Goal: Task Accomplishment & Management: Manage account settings

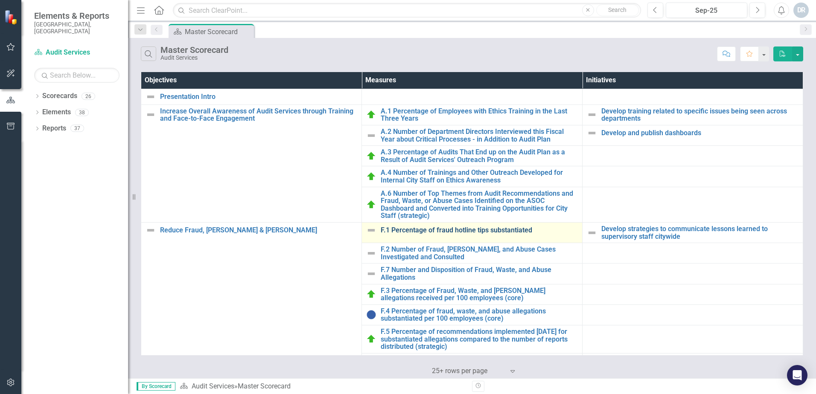
click at [420, 231] on link "F.1 Percentage of fraud hotline tips substantiated" at bounding box center [479, 231] width 197 height 8
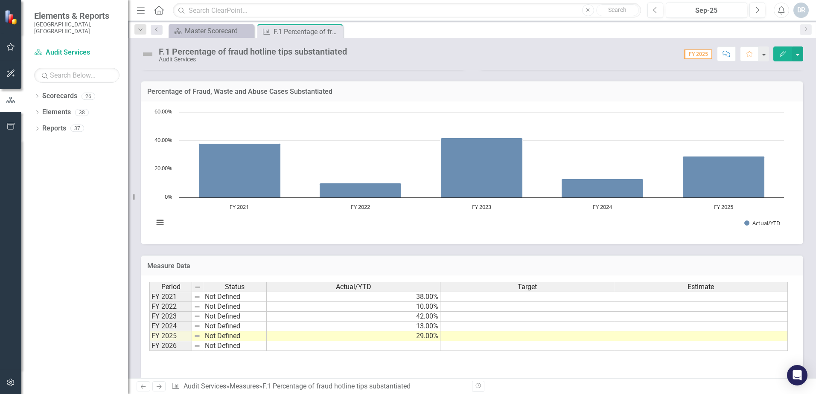
scroll to position [477, 0]
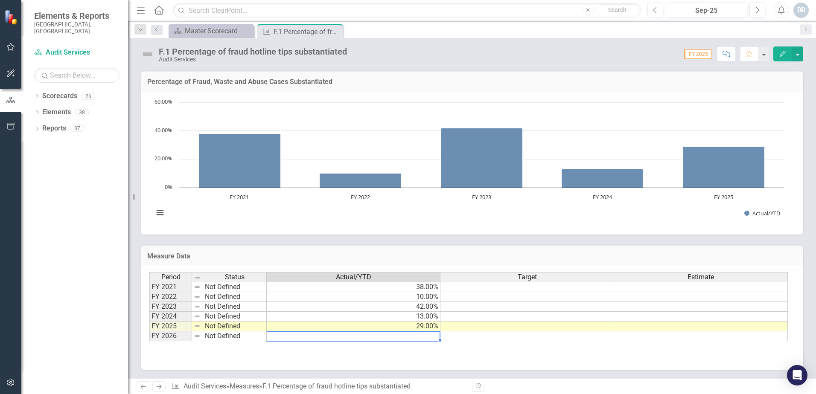
click at [411, 334] on td at bounding box center [354, 336] width 174 height 10
click at [334, 31] on icon "Close" at bounding box center [334, 31] width 9 height 7
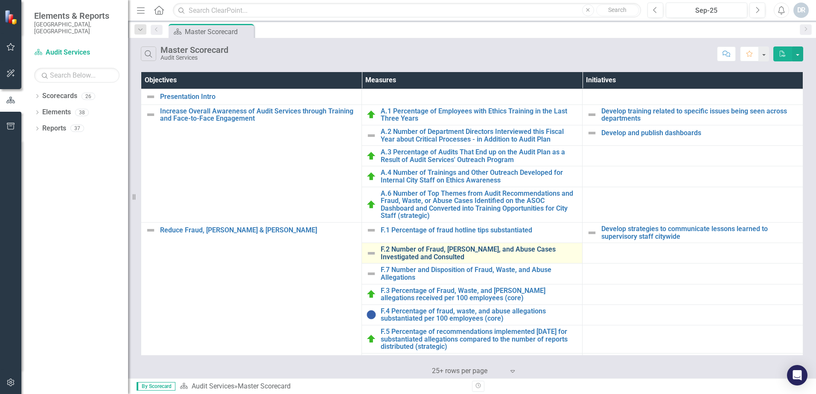
click at [405, 258] on link "F.2 Number of Fraud, [PERSON_NAME], and Abuse Cases Investigated and Consulted" at bounding box center [479, 253] width 197 height 15
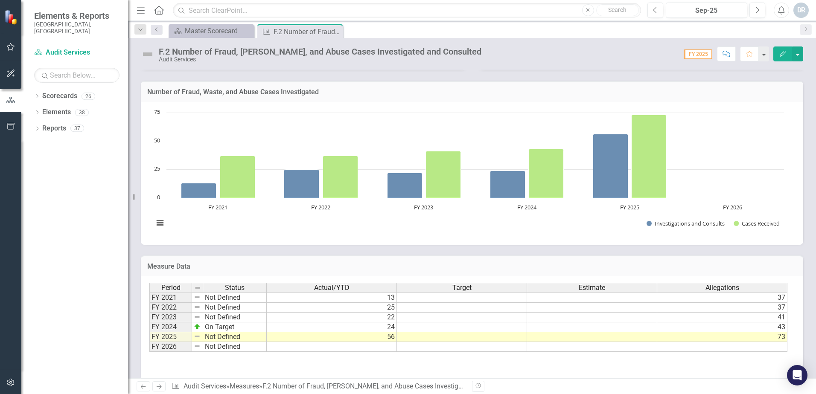
scroll to position [224, 0]
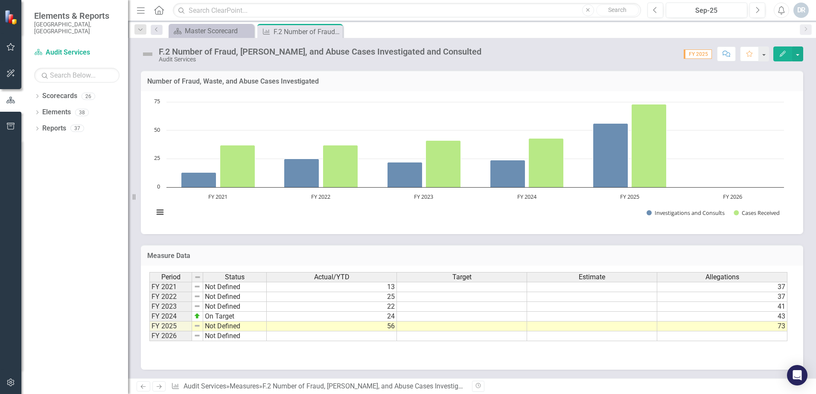
click at [0, 0] on icon "Close" at bounding box center [0, 0] width 0 height 0
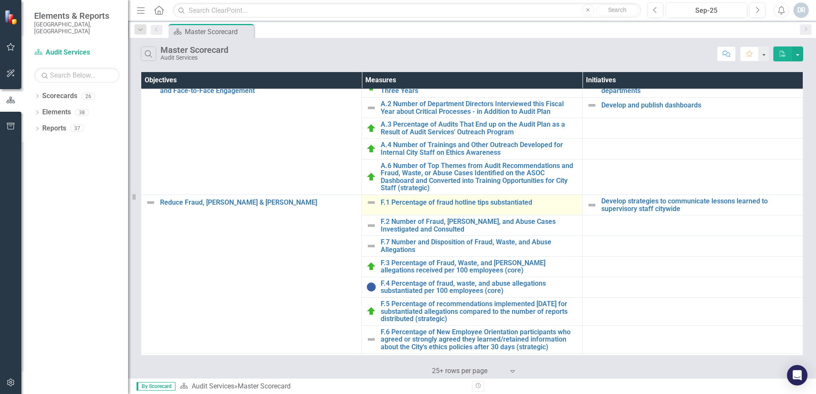
scroll to position [43, 0]
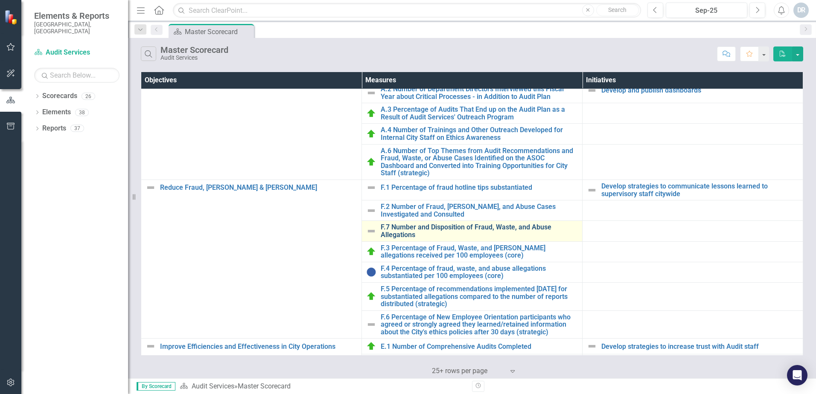
click at [456, 235] on link "F.7 Number and Disposition of Fraud, Waste, and Abuse Allegations" at bounding box center [479, 231] width 197 height 15
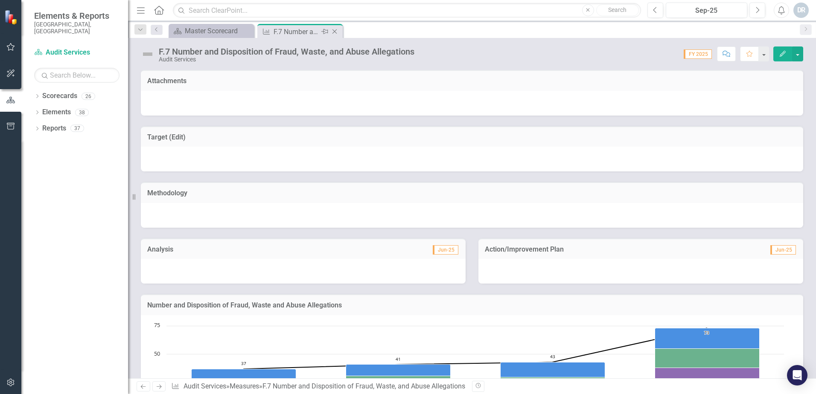
click at [336, 31] on icon "Close" at bounding box center [334, 31] width 9 height 7
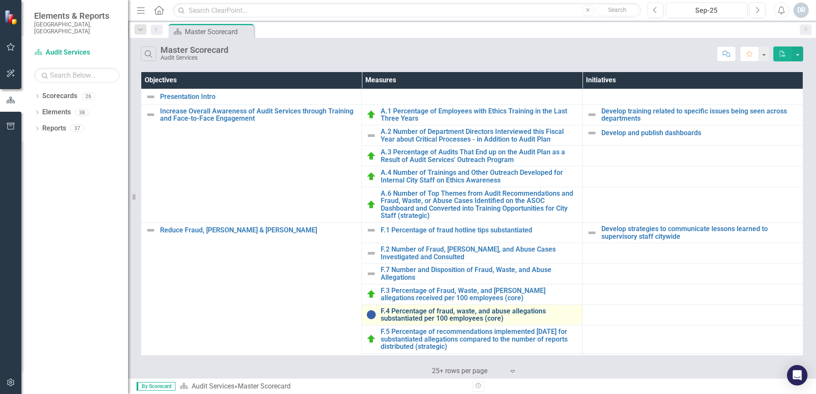
click at [429, 315] on link "F.4 Percentage of fraud, waste, and abuse allegations substantiated per 100 emp…" at bounding box center [479, 315] width 197 height 15
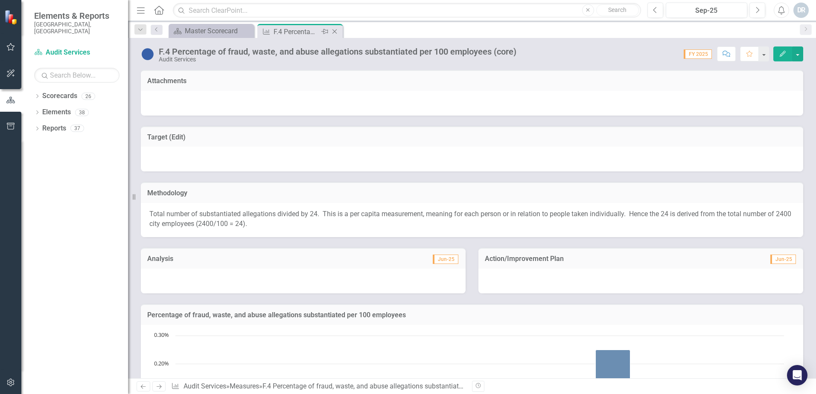
click at [335, 31] on icon "Close" at bounding box center [334, 31] width 9 height 7
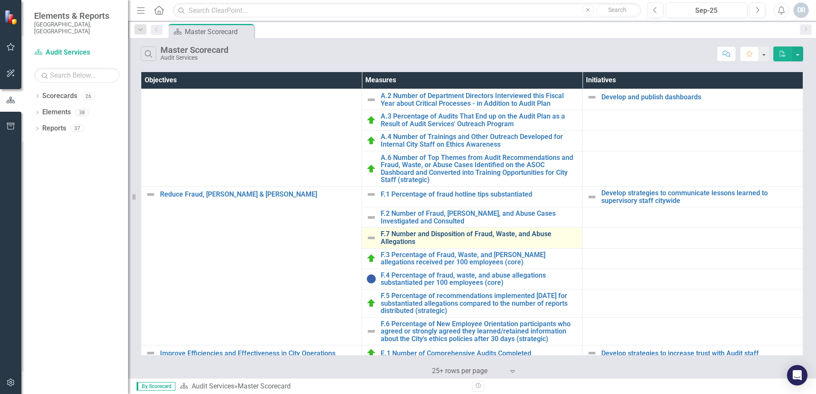
scroll to position [128, 0]
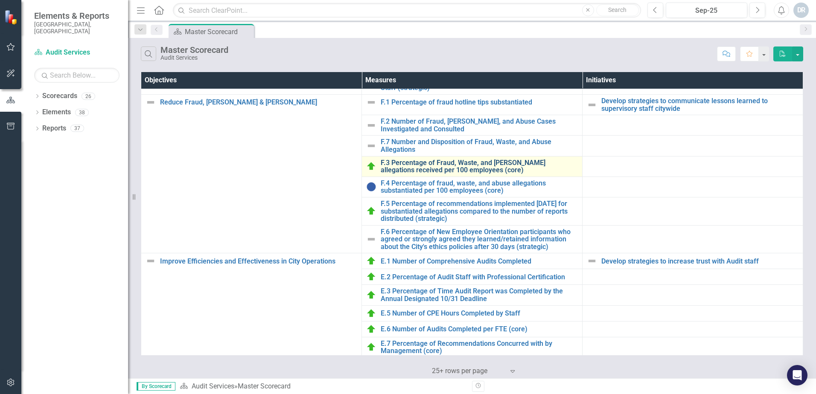
click at [383, 165] on link "F.3 Percentage of Fraud, Waste, and [PERSON_NAME] allegations received per 100 …" at bounding box center [479, 166] width 197 height 15
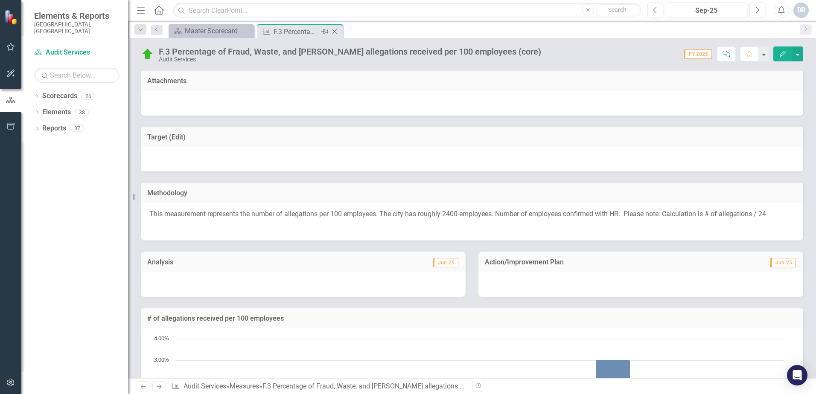
click at [334, 31] on icon at bounding box center [334, 31] width 5 height 5
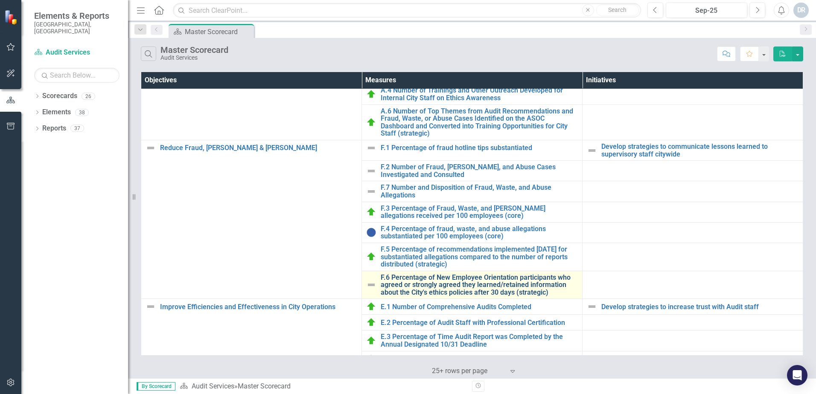
scroll to position [85, 0]
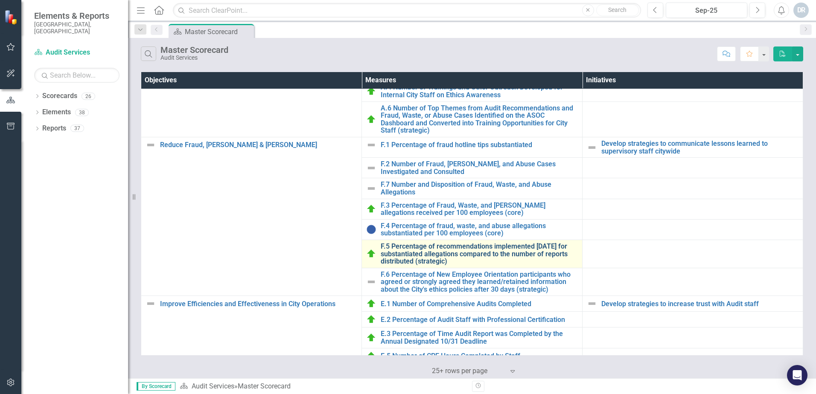
click at [401, 246] on link "F.5 Percentage of recommendations implemented [DATE] for substantiated allegati…" at bounding box center [479, 254] width 197 height 23
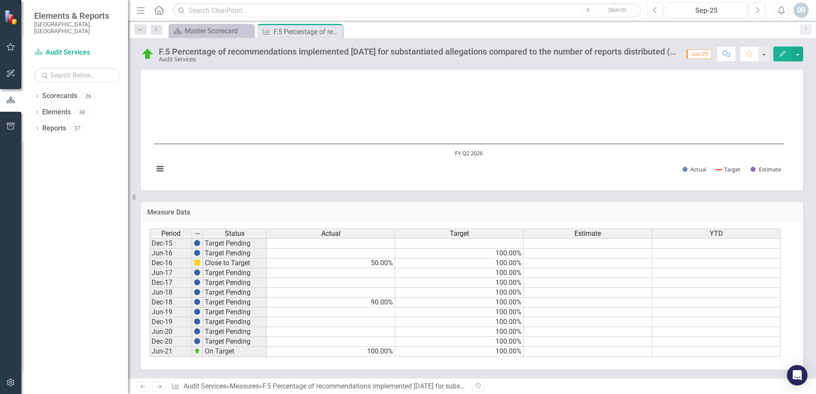
click at [0, 0] on icon "Close" at bounding box center [0, 0] width 0 height 0
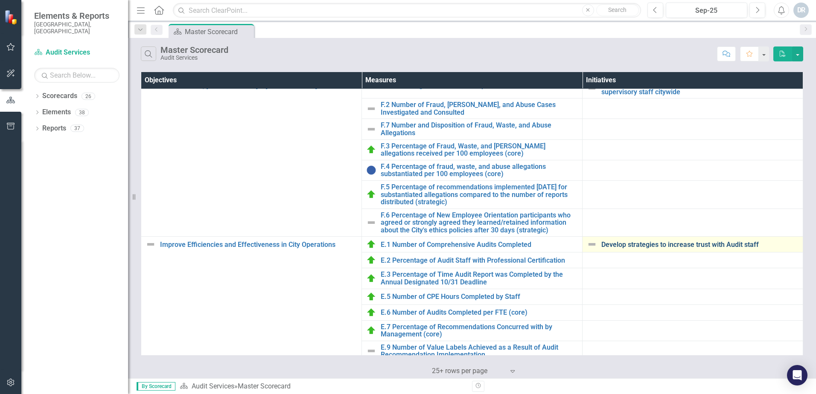
scroll to position [59, 0]
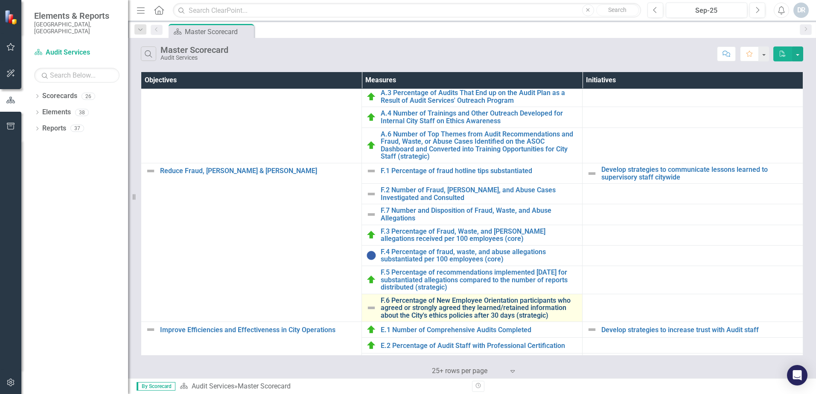
click at [440, 311] on link "F.6 Percentage of New Employee Orientation participants who agreed or strongly …" at bounding box center [479, 308] width 197 height 23
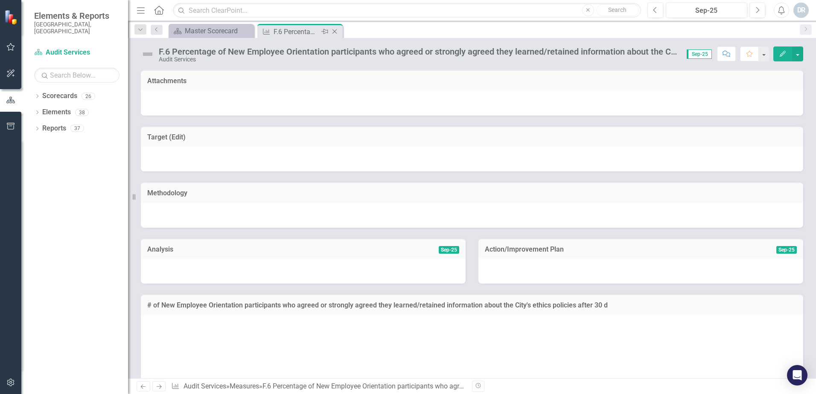
click at [334, 32] on icon "Close" at bounding box center [334, 31] width 9 height 7
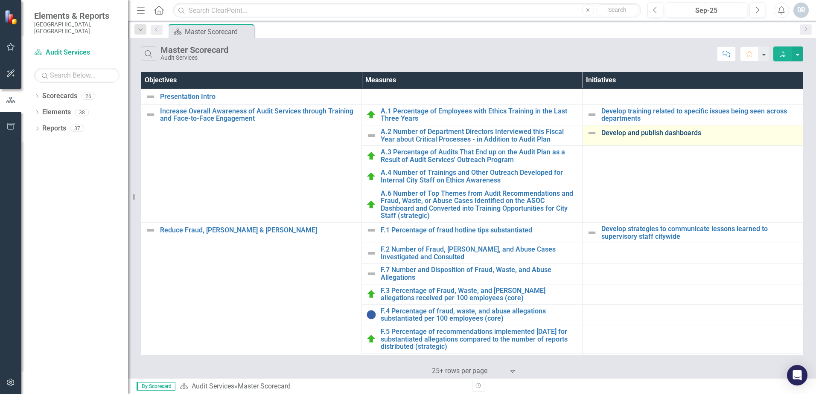
click at [658, 134] on link "Develop and publish dashboards" at bounding box center [699, 133] width 197 height 8
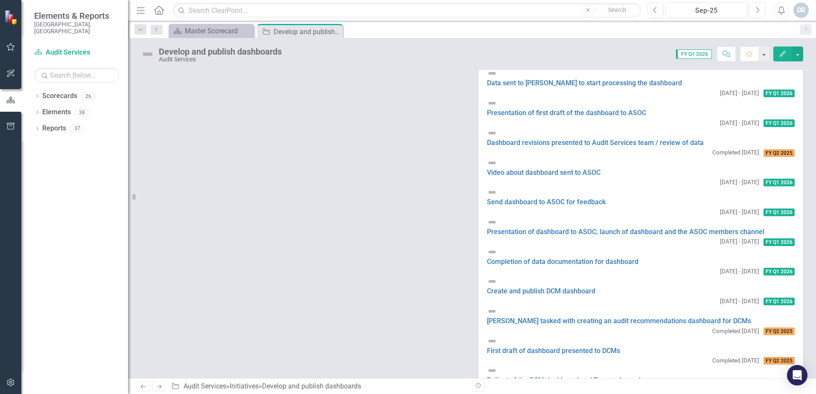
scroll to position [132, 0]
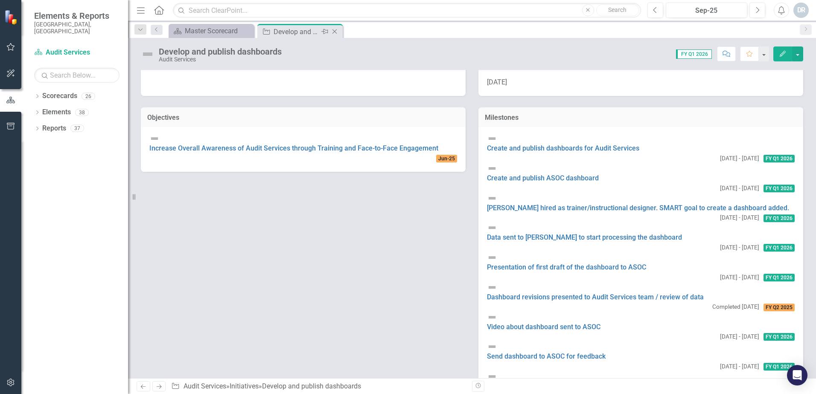
click at [334, 30] on icon "Close" at bounding box center [334, 31] width 9 height 7
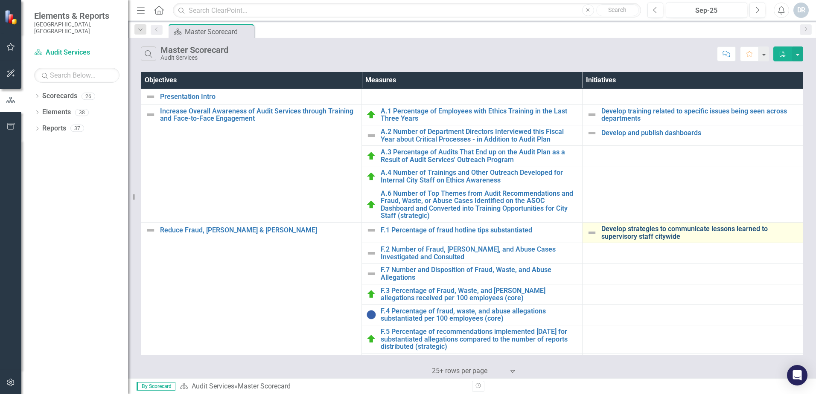
click at [604, 232] on link "Develop strategies to communicate lessons learned to supervisory staff citywide" at bounding box center [699, 232] width 197 height 15
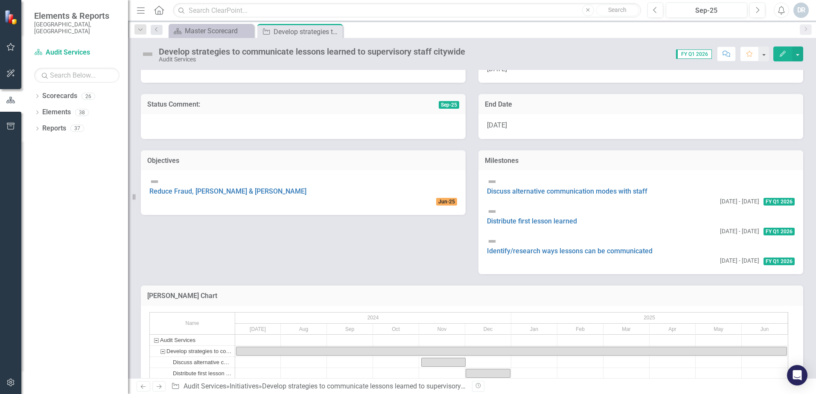
scroll to position [98, 0]
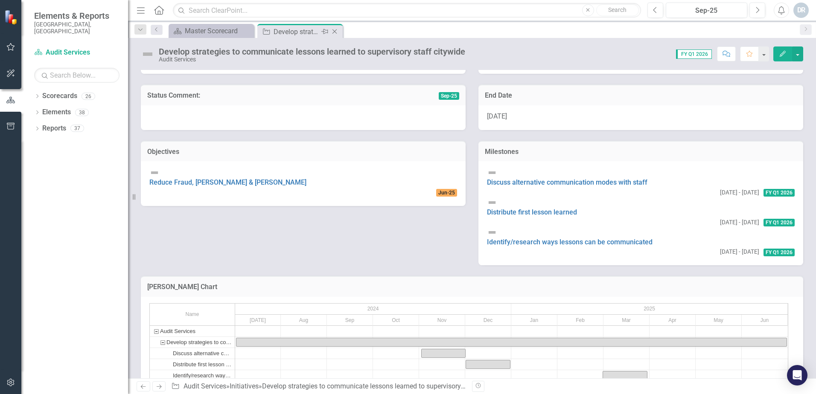
click at [336, 29] on icon "Close" at bounding box center [334, 31] width 9 height 7
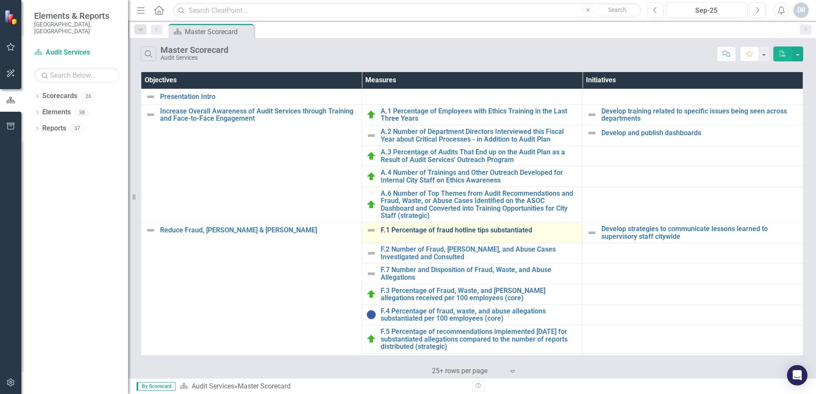
click at [422, 233] on link "F.1 Percentage of fraud hotline tips substantiated" at bounding box center [479, 231] width 197 height 8
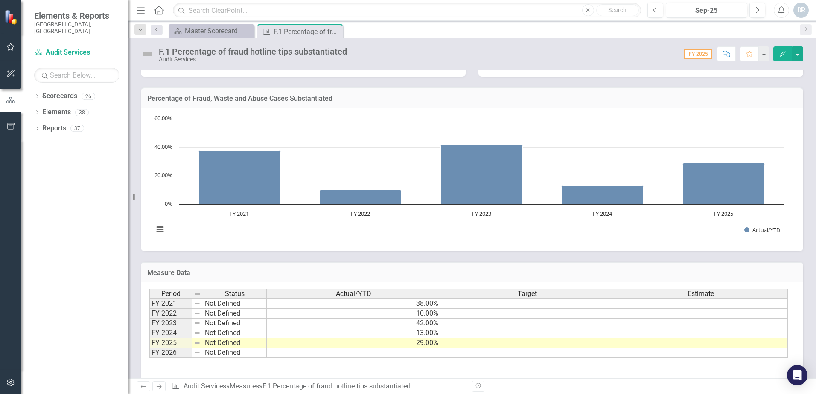
scroll to position [477, 0]
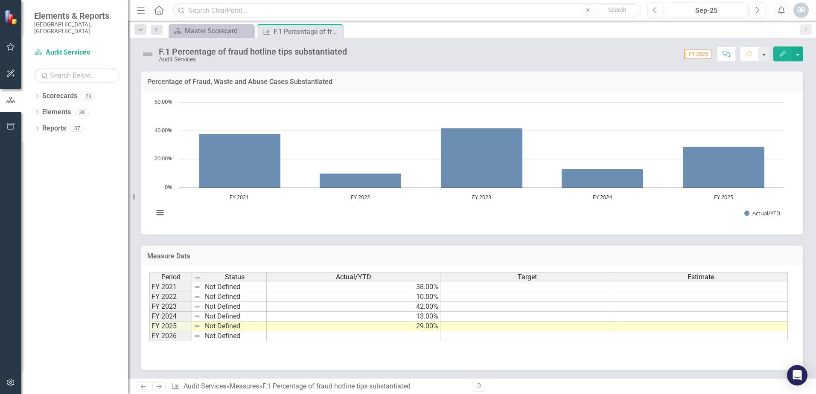
click at [278, 335] on td at bounding box center [354, 336] width 174 height 10
click at [424, 335] on td at bounding box center [354, 336] width 174 height 10
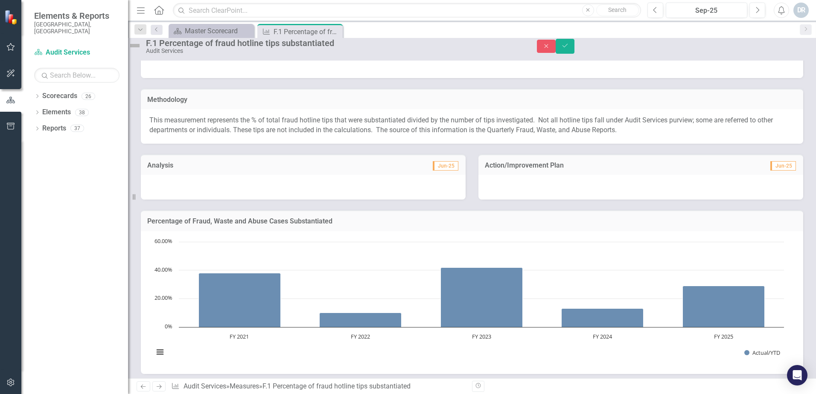
scroll to position [264, 0]
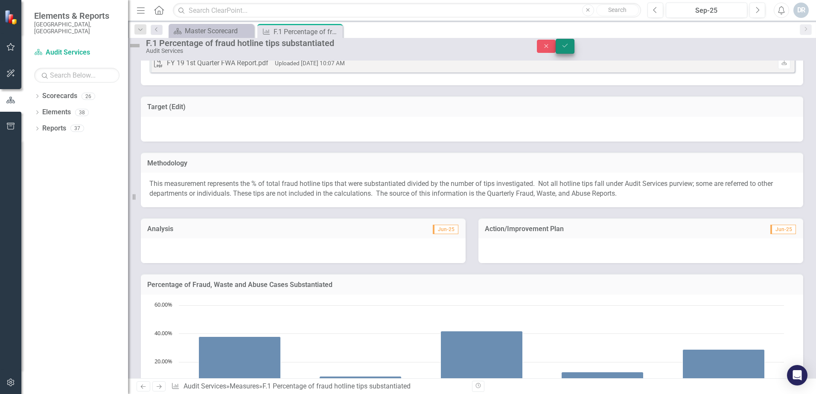
type textarea "0"
click at [569, 49] on icon "Save" at bounding box center [565, 46] width 8 height 6
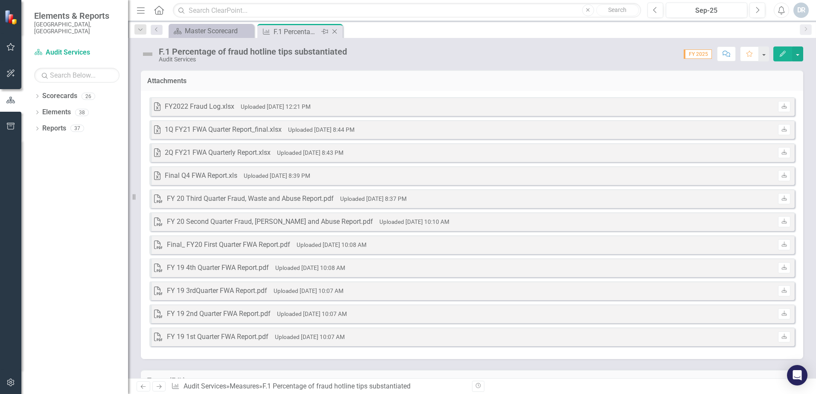
click at [339, 32] on icon "Close" at bounding box center [334, 31] width 9 height 7
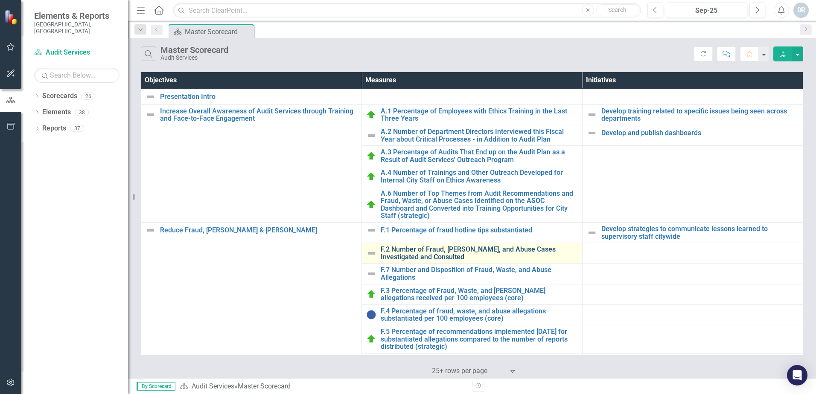
click at [397, 252] on link "F.2 Number of Fraud, [PERSON_NAME], and Abuse Cases Investigated and Consulted" at bounding box center [479, 253] width 197 height 15
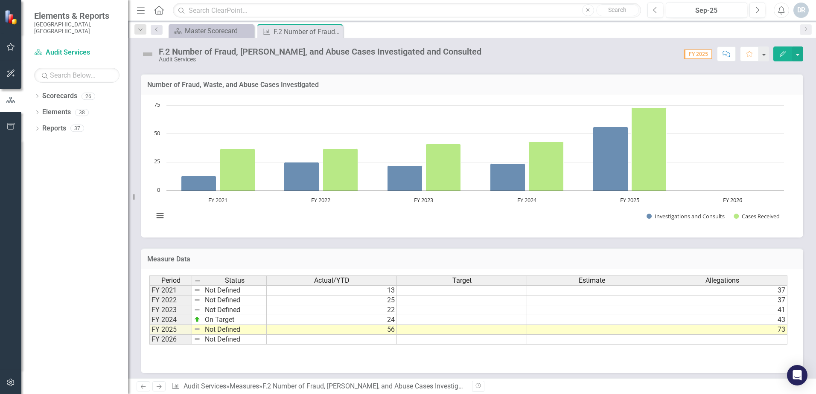
scroll to position [224, 0]
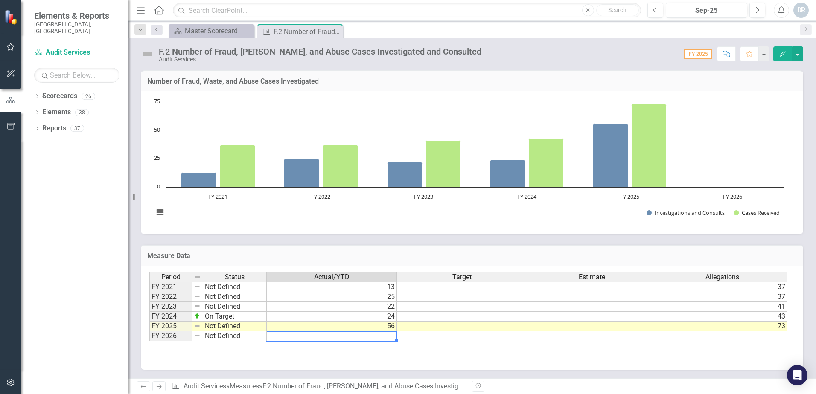
click at [389, 338] on td at bounding box center [332, 336] width 130 height 10
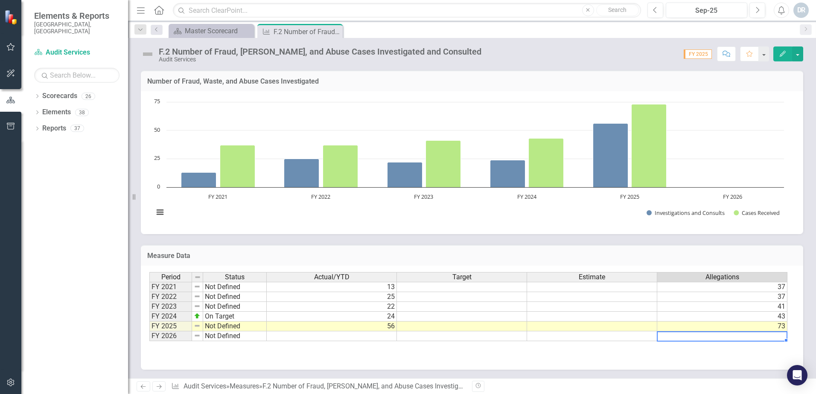
click at [711, 336] on td at bounding box center [722, 336] width 130 height 10
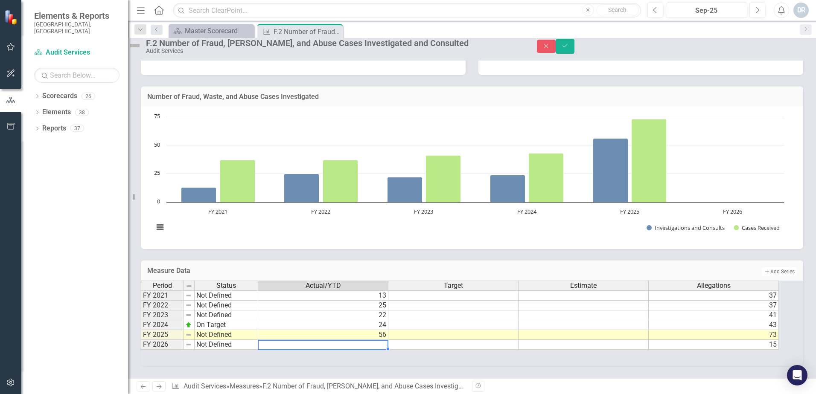
click at [388, 340] on td at bounding box center [323, 345] width 130 height 10
type textarea "3"
click at [469, 351] on div "Period Status Actual/YTD Target Estimate Allegations FY 2021 Not Defined 13 37 …" at bounding box center [472, 323] width 662 height 85
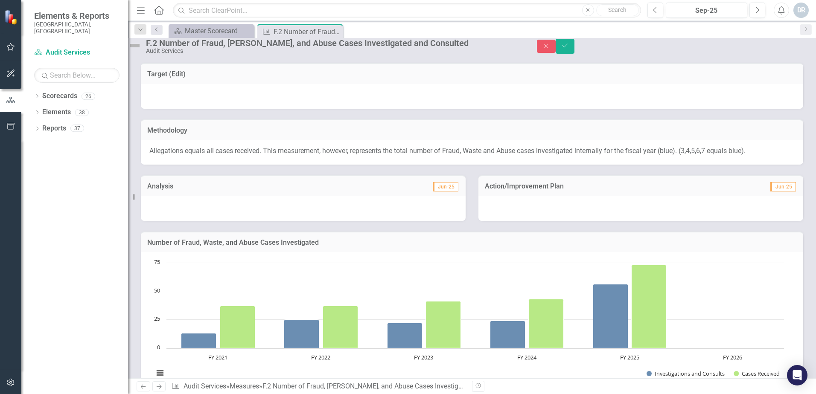
scroll to position [11, 0]
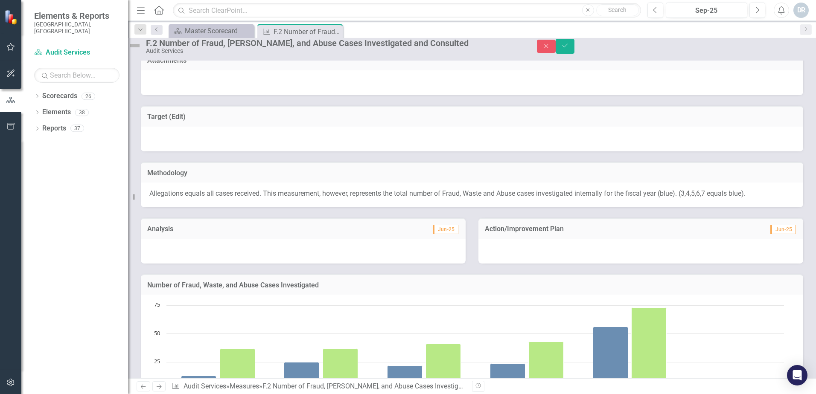
click at [683, 199] on p "Allegations equals all cases received. This measurement, however, represents th…" at bounding box center [471, 194] width 645 height 10
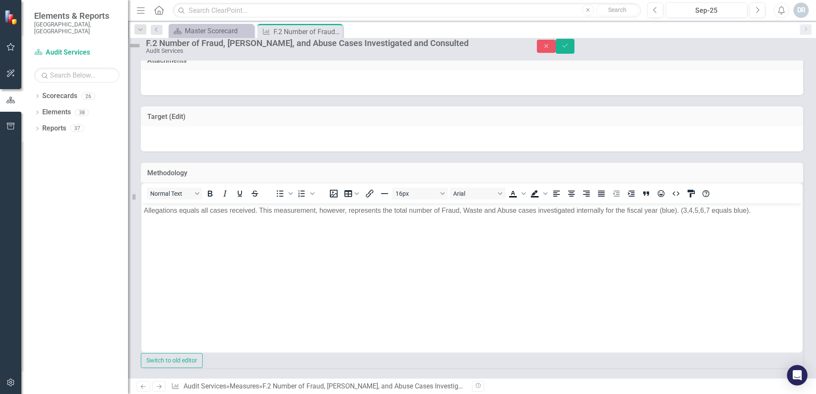
scroll to position [0, 0]
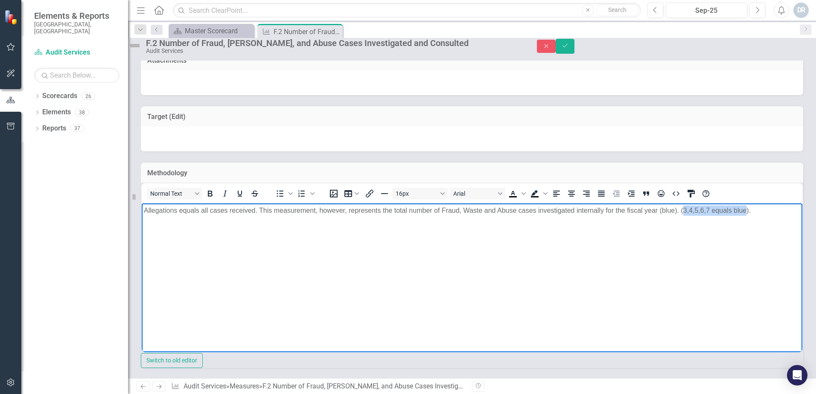
drag, startPoint x: 684, startPoint y: 209, endPoint x: 746, endPoint y: 213, distance: 62.0
click at [746, 213] on p "Allegations equals all cases received. This measurement, however, represents th…" at bounding box center [472, 211] width 656 height 10
click at [575, 212] on p "Allegations equals all cases received. This measurement, however, represents th…" at bounding box center [472, 216] width 656 height 20
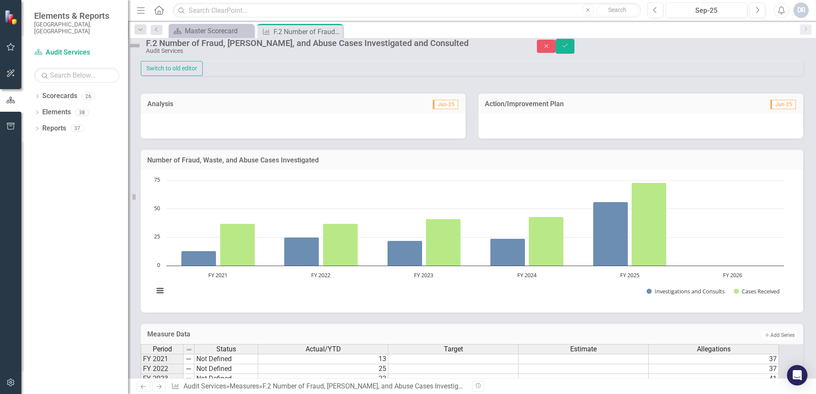
scroll to position [310, 0]
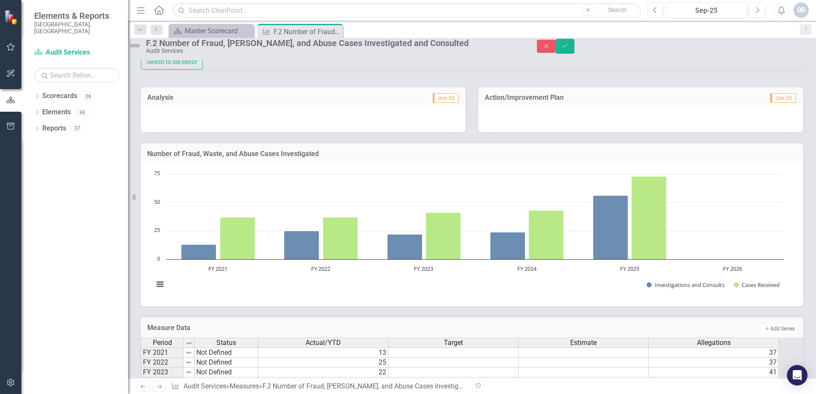
click at [544, 160] on td "Number of Fraud, Waste, and Abuse Cases Investigated" at bounding box center [471, 154] width 649 height 11
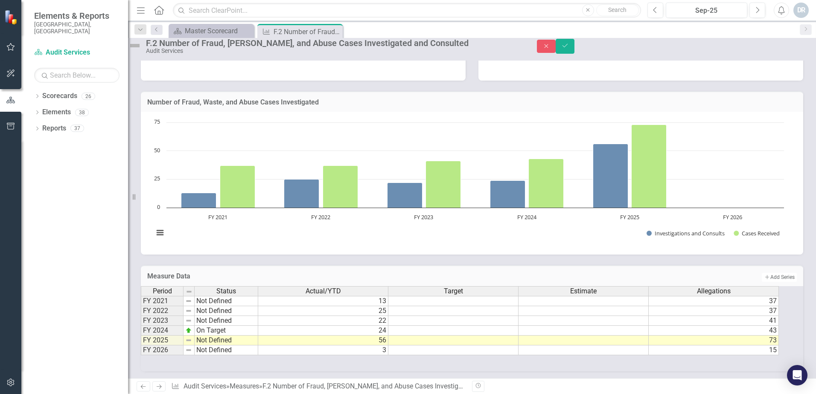
scroll to position [411, 0]
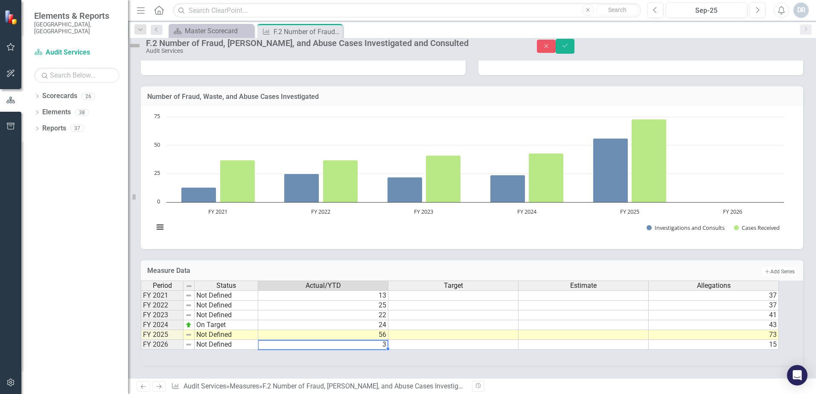
click at [388, 340] on td "3" at bounding box center [323, 345] width 130 height 10
type textarea "12"
click at [522, 357] on div "Period Status Actual/YTD Target Estimate Allegations FY 2021 Not Defined 13 37 …" at bounding box center [472, 323] width 662 height 85
click at [569, 49] on icon "Save" at bounding box center [565, 46] width 8 height 6
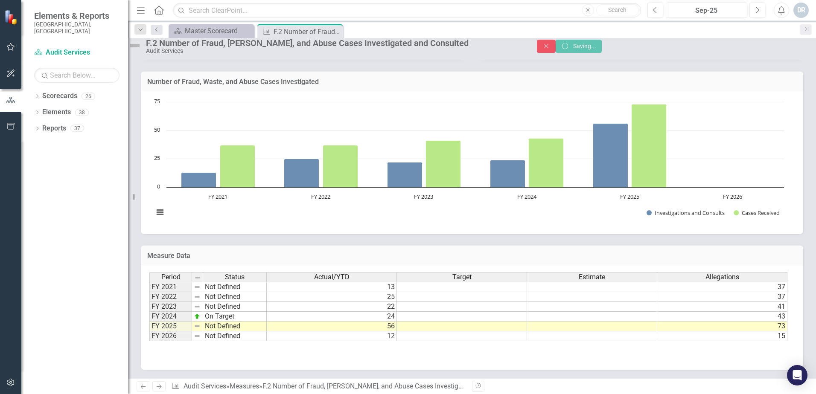
scroll to position [224, 0]
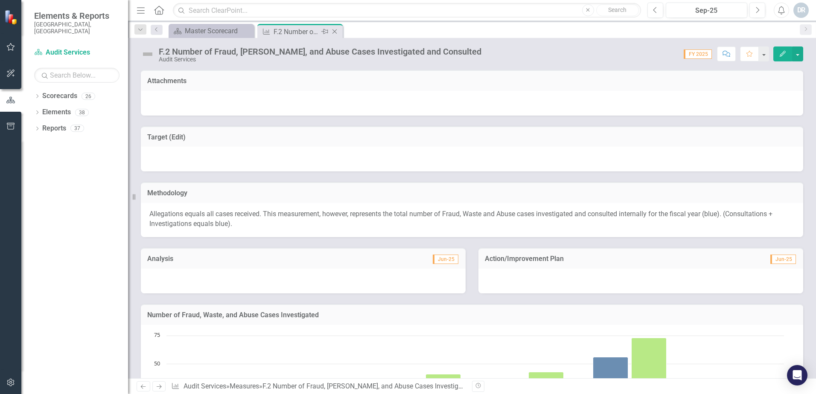
click at [338, 31] on icon "Close" at bounding box center [334, 31] width 9 height 7
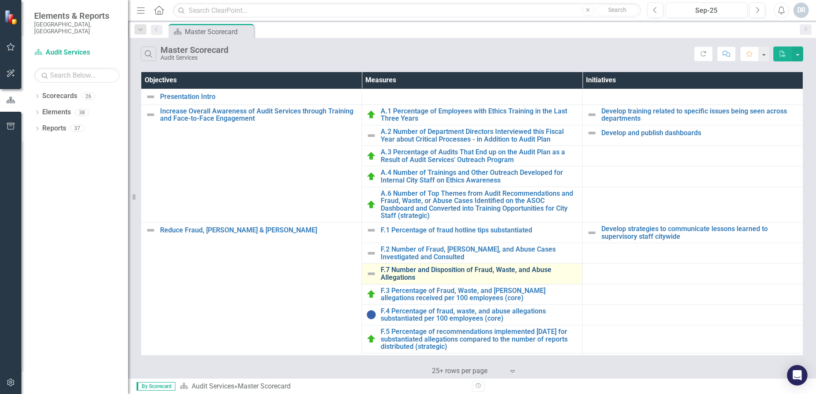
click at [448, 271] on link "F.7 Number and Disposition of Fraud, Waste, and Abuse Allegations" at bounding box center [479, 273] width 197 height 15
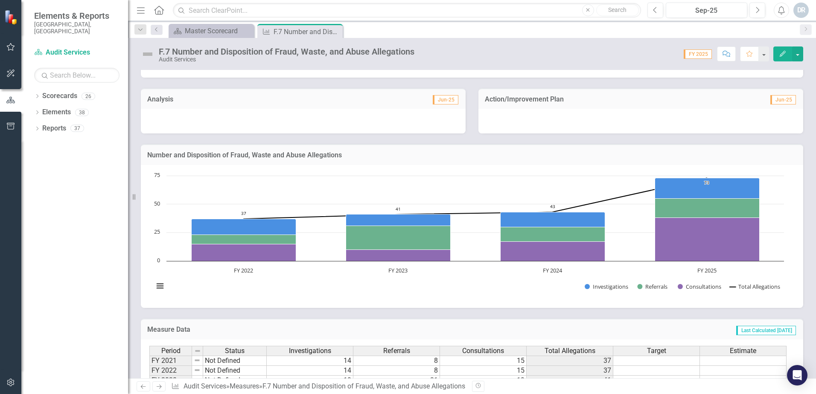
scroll to position [224, 0]
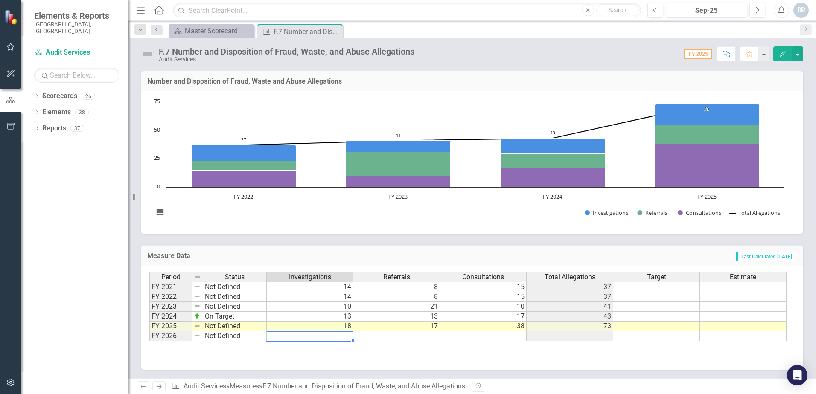
click at [344, 337] on td at bounding box center [310, 336] width 87 height 10
type textarea "3"
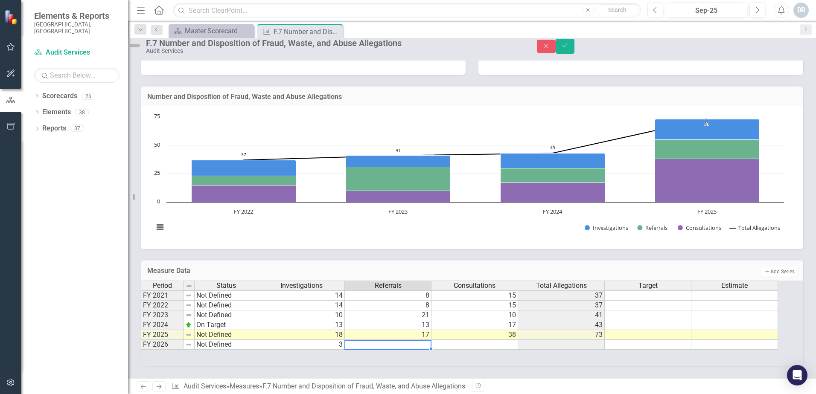
type textarea "3"
type textarea "9"
click at [580, 340] on td at bounding box center [561, 345] width 87 height 10
click at [389, 340] on td "3" at bounding box center [388, 345] width 87 height 10
click at [569, 47] on icon "Save" at bounding box center [565, 46] width 8 height 6
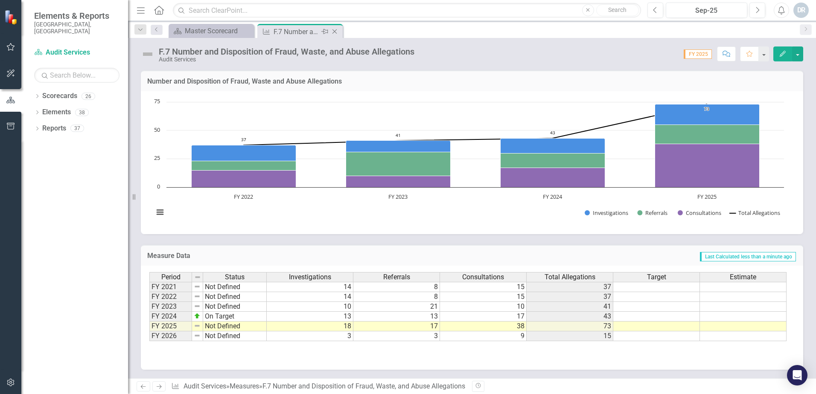
click at [335, 33] on icon "Close" at bounding box center [334, 31] width 9 height 7
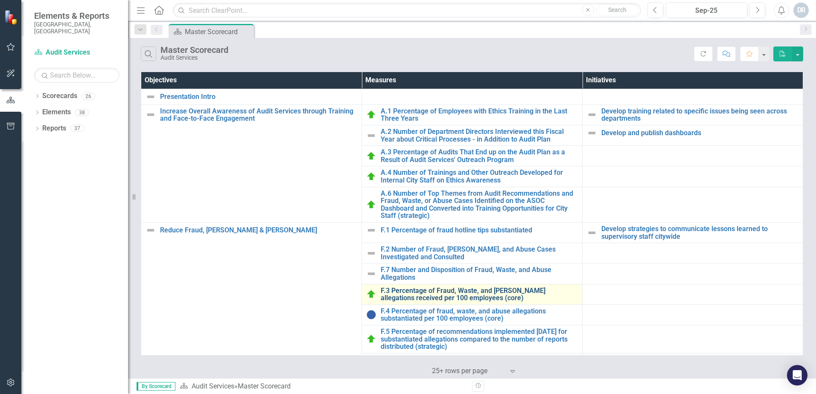
click at [403, 296] on link "F.3 Percentage of Fraud, Waste, and [PERSON_NAME] allegations received per 100 …" at bounding box center [479, 294] width 197 height 15
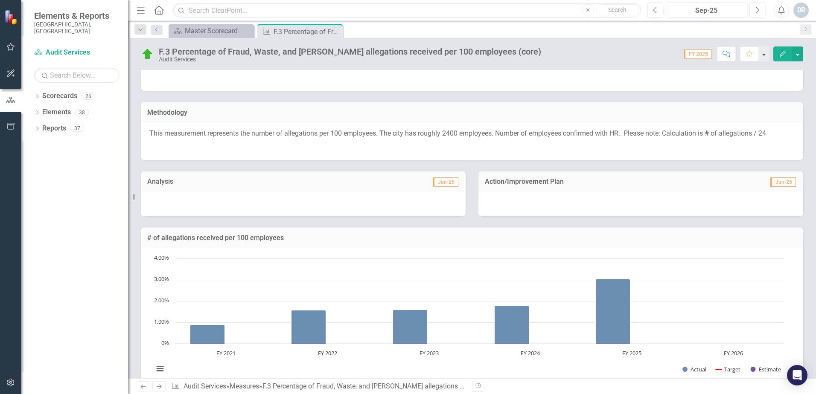
scroll to position [237, 0]
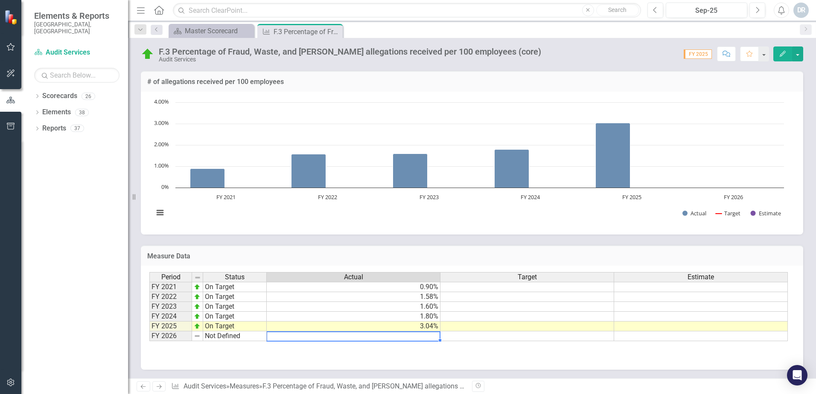
click at [418, 337] on td at bounding box center [354, 336] width 174 height 10
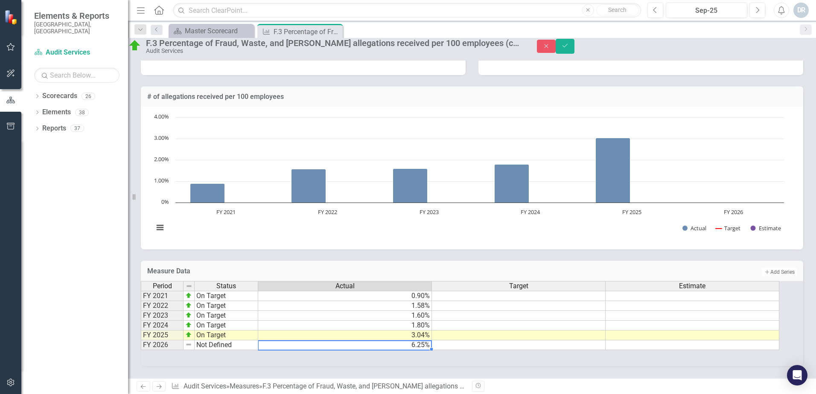
scroll to position [0, 0]
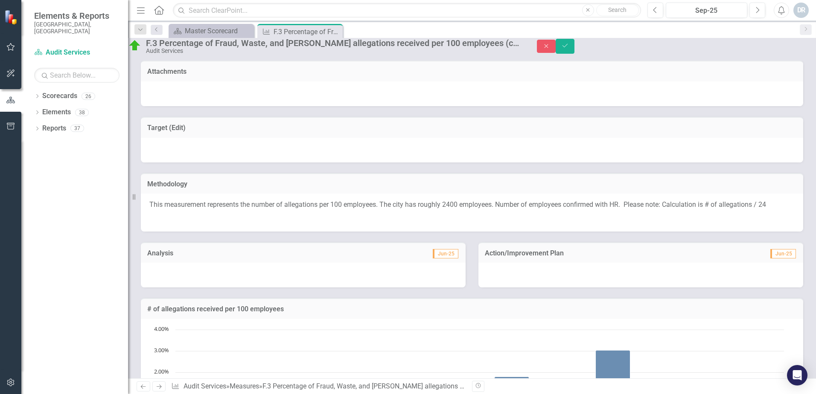
type textarea "6.25"
click at [805, 52] on div "Close Save" at bounding box center [676, 46] width 279 height 15
click at [574, 50] on button "Save" at bounding box center [564, 46] width 19 height 15
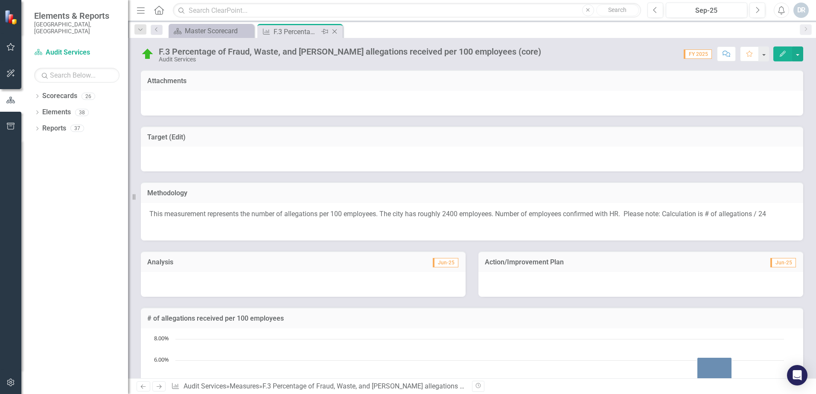
click at [336, 31] on icon "Close" at bounding box center [334, 31] width 9 height 7
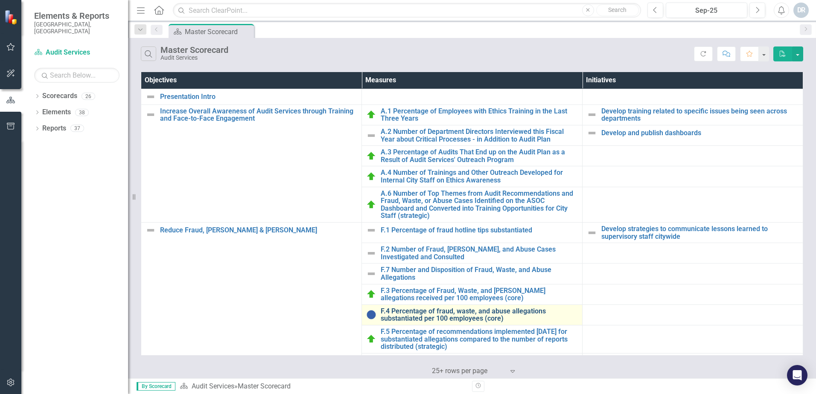
click at [416, 312] on link "F.4 Percentage of fraud, waste, and abuse allegations substantiated per 100 emp…" at bounding box center [479, 315] width 197 height 15
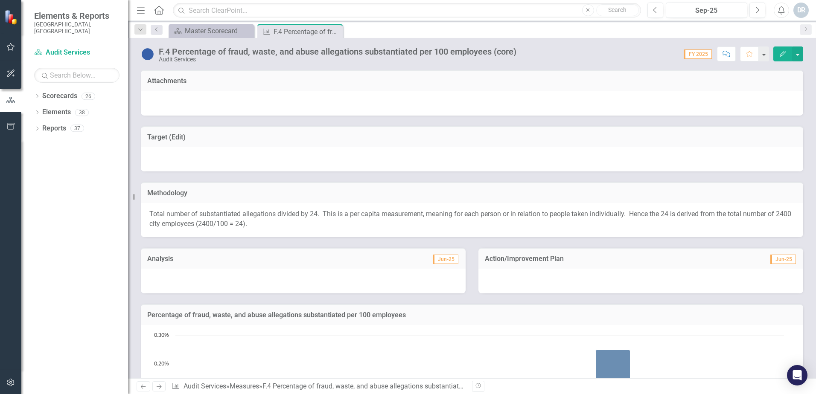
scroll to position [233, 0]
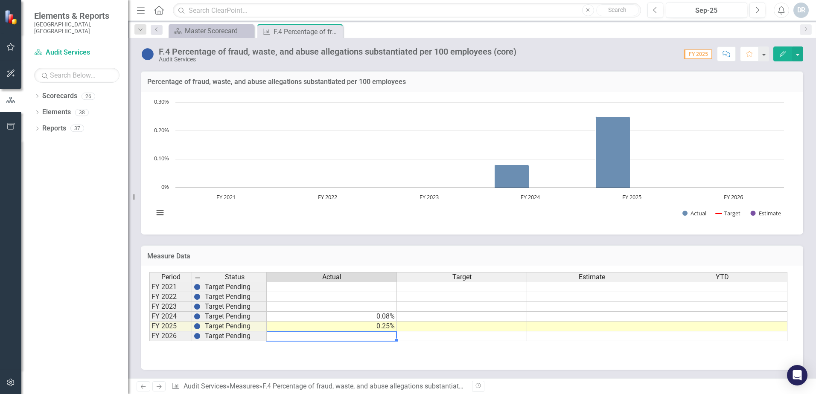
click at [383, 340] on td at bounding box center [332, 336] width 130 height 10
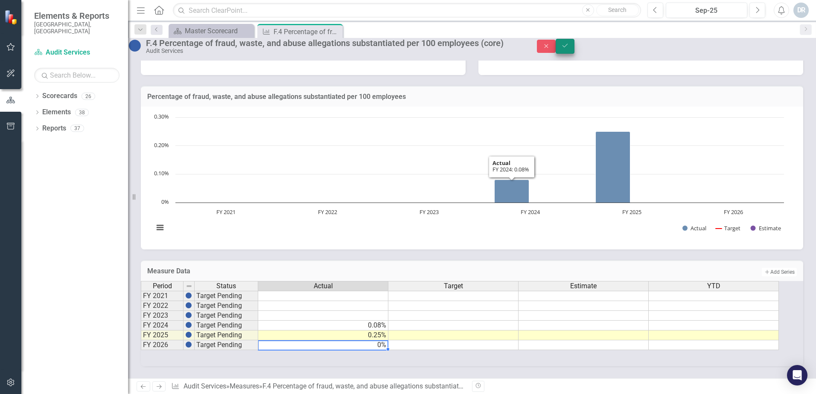
type textarea "0"
click at [569, 49] on icon "Save" at bounding box center [565, 46] width 8 height 6
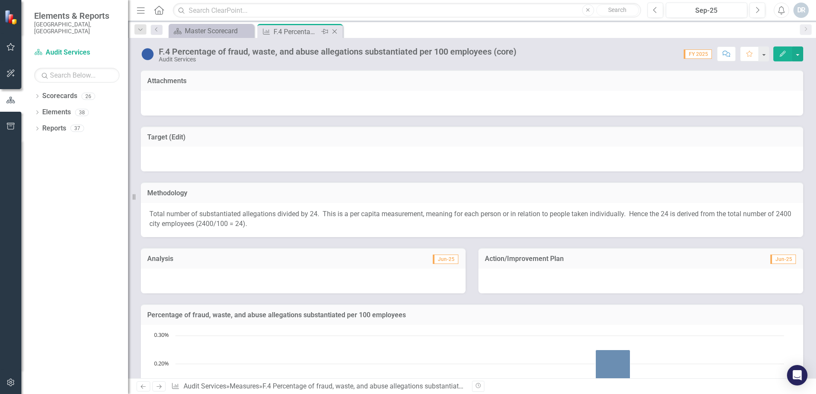
click at [335, 30] on icon "Close" at bounding box center [334, 31] width 9 height 7
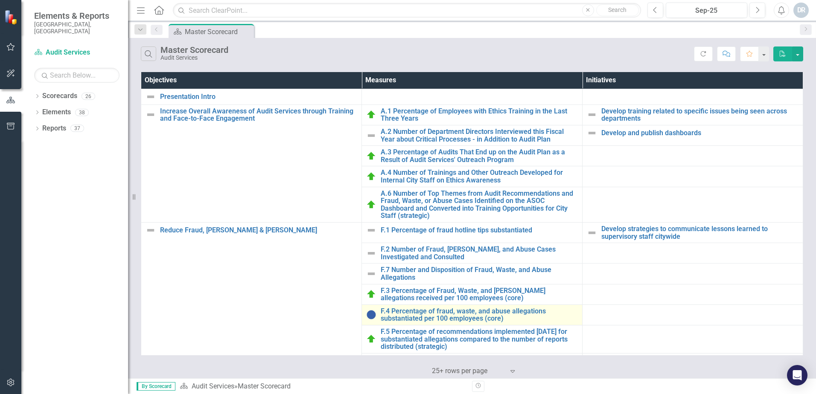
scroll to position [43, 0]
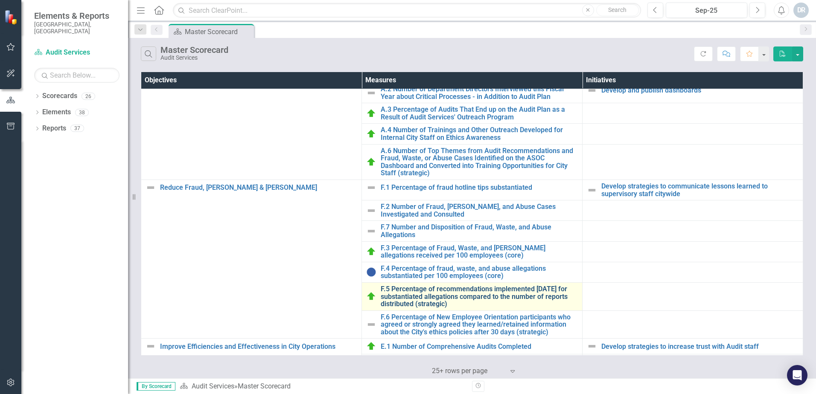
click at [408, 293] on link "F.5 Percentage of recommendations implemented [DATE] for substantiated allegati…" at bounding box center [479, 296] width 197 height 23
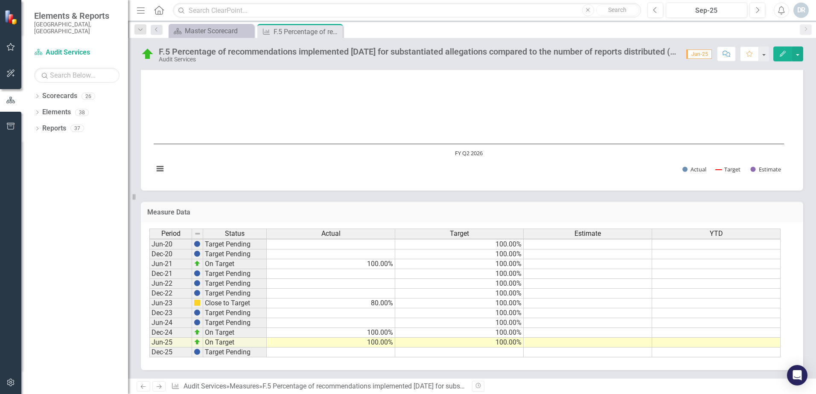
scroll to position [268, 0]
click at [366, 353] on td at bounding box center [331, 352] width 128 height 10
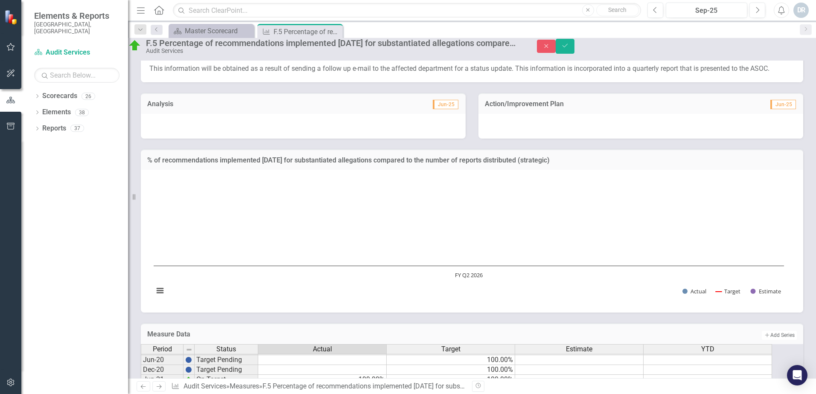
scroll to position [268, 0]
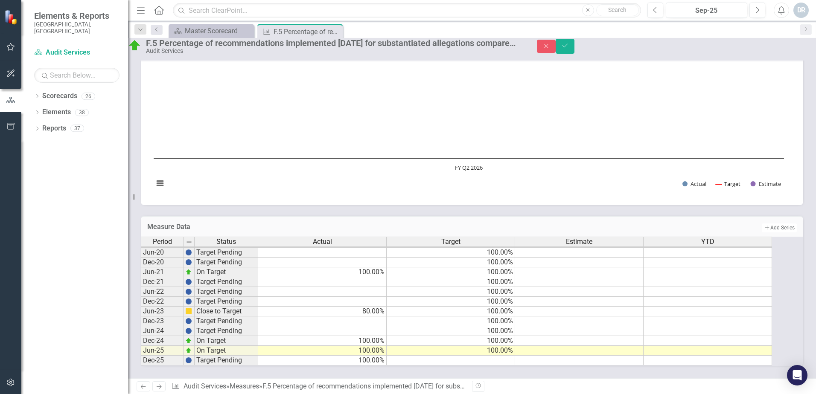
click at [722, 180] on button "Show Target" at bounding box center [727, 184] width 25 height 8
click at [502, 356] on td at bounding box center [450, 361] width 128 height 10
type textarea "80"
click at [569, 49] on icon "Save" at bounding box center [565, 46] width 8 height 6
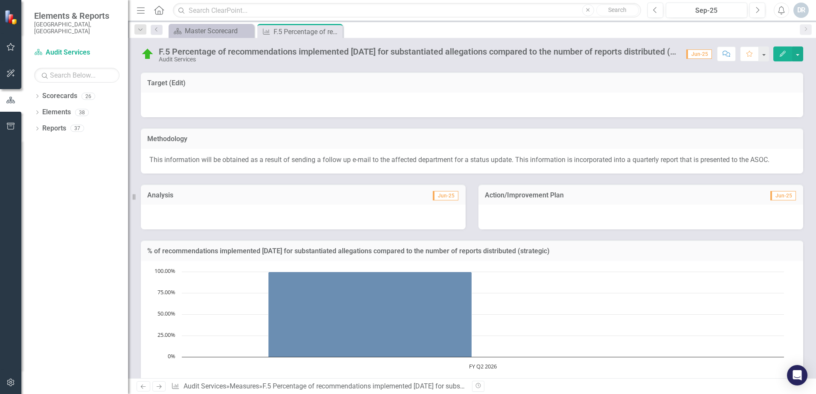
scroll to position [0, 0]
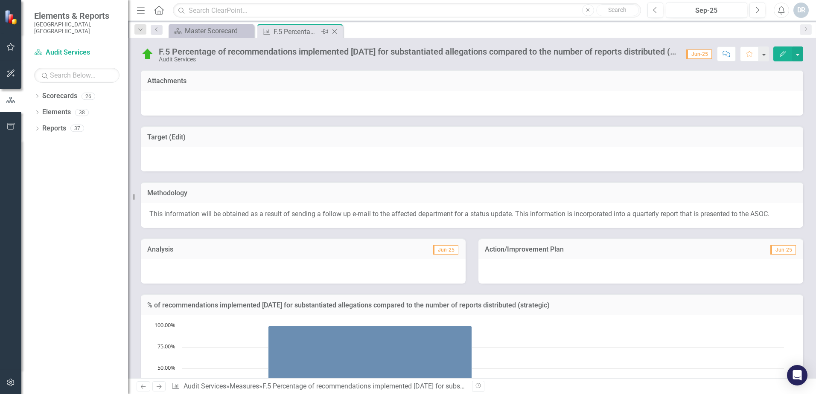
click at [335, 33] on icon "Close" at bounding box center [334, 31] width 9 height 7
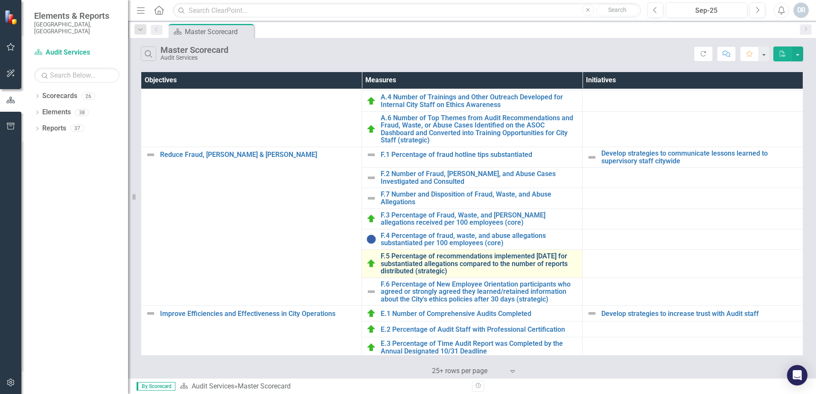
scroll to position [85, 0]
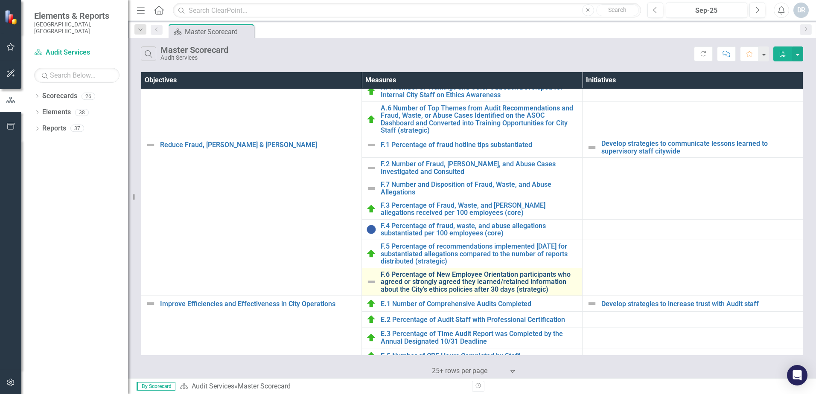
click at [418, 284] on link "F.6 Percentage of New Employee Orientation participants who agreed or strongly …" at bounding box center [479, 282] width 197 height 23
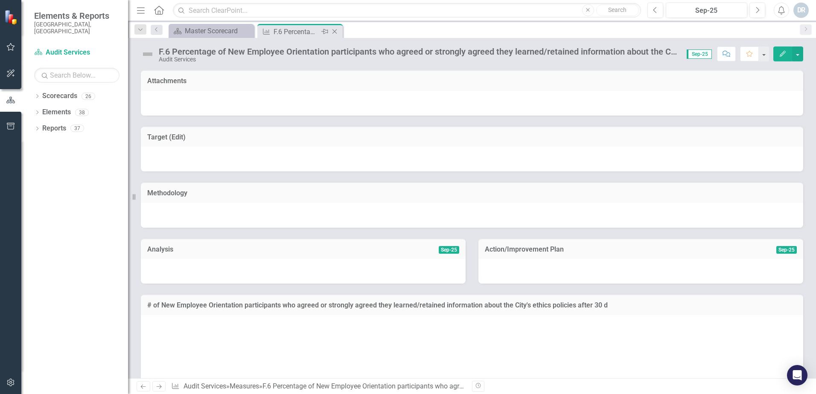
click at [337, 30] on icon "Close" at bounding box center [334, 31] width 9 height 7
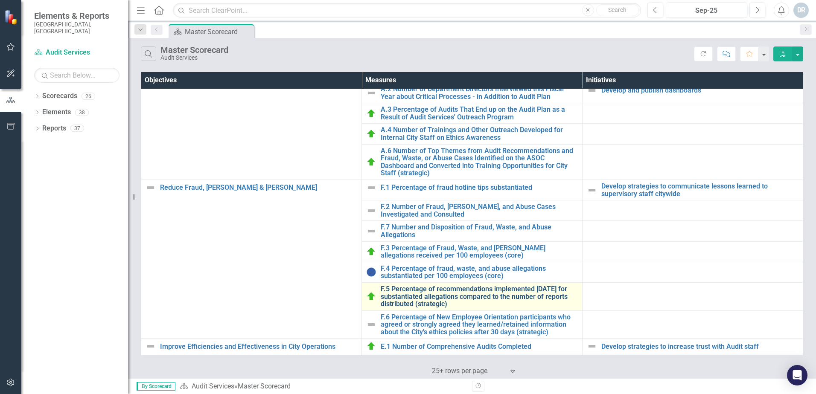
scroll to position [85, 0]
